Goal: Task Accomplishment & Management: Use online tool/utility

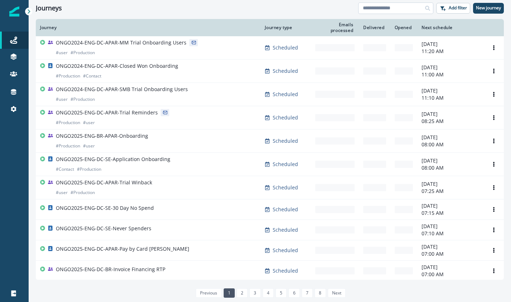
click at [390, 7] on input at bounding box center [396, 8] width 75 height 11
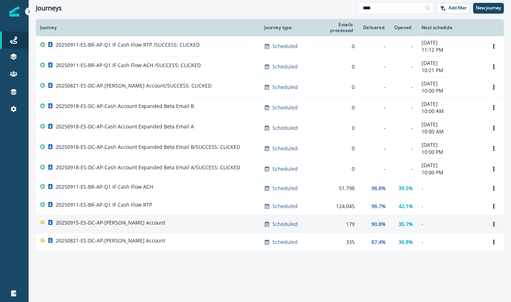
type input "****"
click at [146, 224] on p "20250915-ES-DC-AP-[PERSON_NAME] Account" at bounding box center [111, 222] width 110 height 7
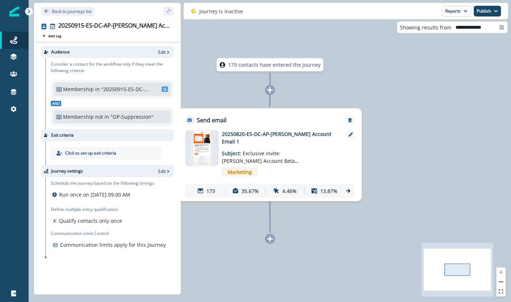
drag, startPoint x: 44, startPoint y: 12, endPoint x: 50, endPoint y: 43, distance: 31.8
click at [50, 43] on div "Back to journeys list 20250915-ES-DC-AP-[PERSON_NAME] Account Add tag Search or…" at bounding box center [107, 148] width 147 height 291
click at [462, 13] on button "Reports" at bounding box center [456, 11] width 29 height 11
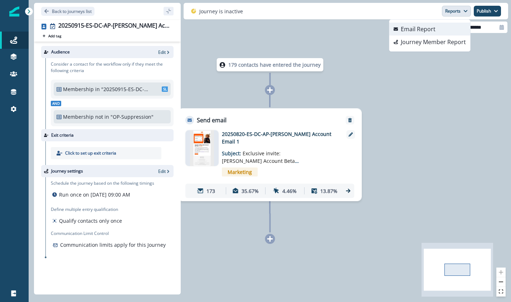
click at [434, 30] on p "Email Report" at bounding box center [418, 29] width 35 height 9
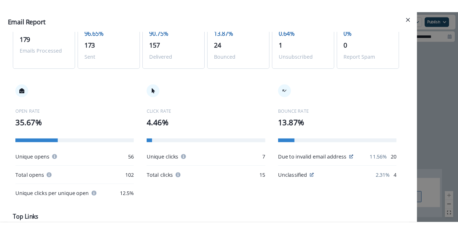
scroll to position [59, 0]
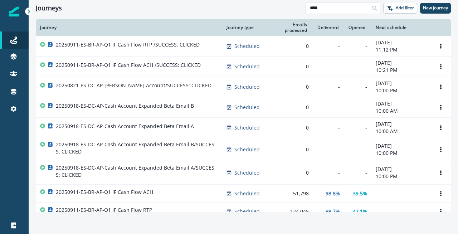
scroll to position [45, 0]
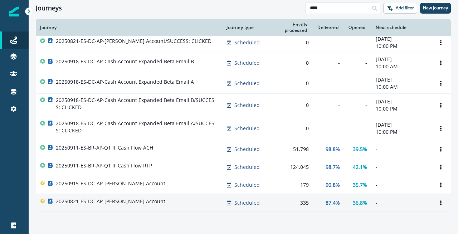
click at [139, 199] on p "20250821-ES-DC-AP-[PERSON_NAME] Account" at bounding box center [111, 201] width 110 height 7
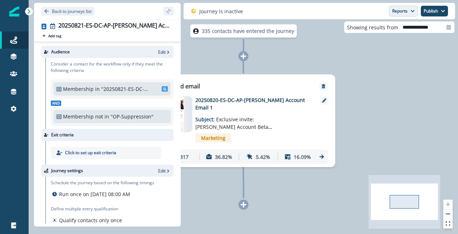
click at [412, 11] on icon "button" at bounding box center [413, 11] width 4 height 4
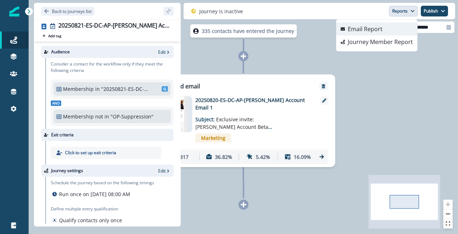
click at [379, 28] on p "Email Report" at bounding box center [365, 29] width 35 height 9
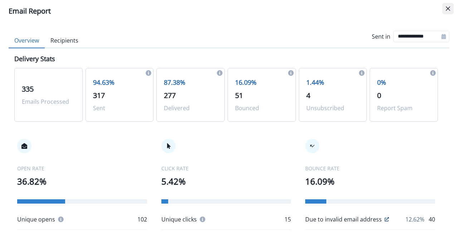
click at [449, 8] on icon "Close" at bounding box center [448, 8] width 4 height 4
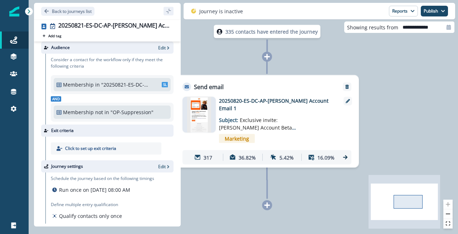
scroll to position [6, 0]
